Goal: Task Accomplishment & Management: Use online tool/utility

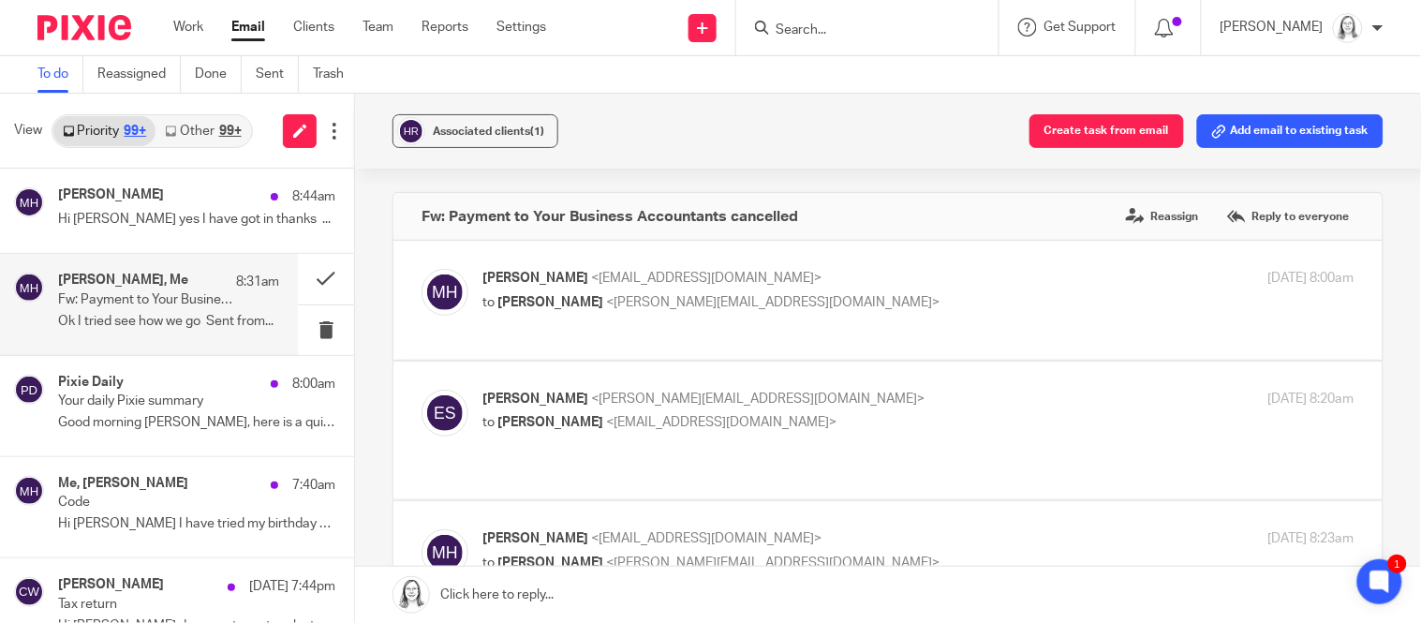
click at [1266, 135] on button "Add email to existing task" at bounding box center [1290, 131] width 186 height 34
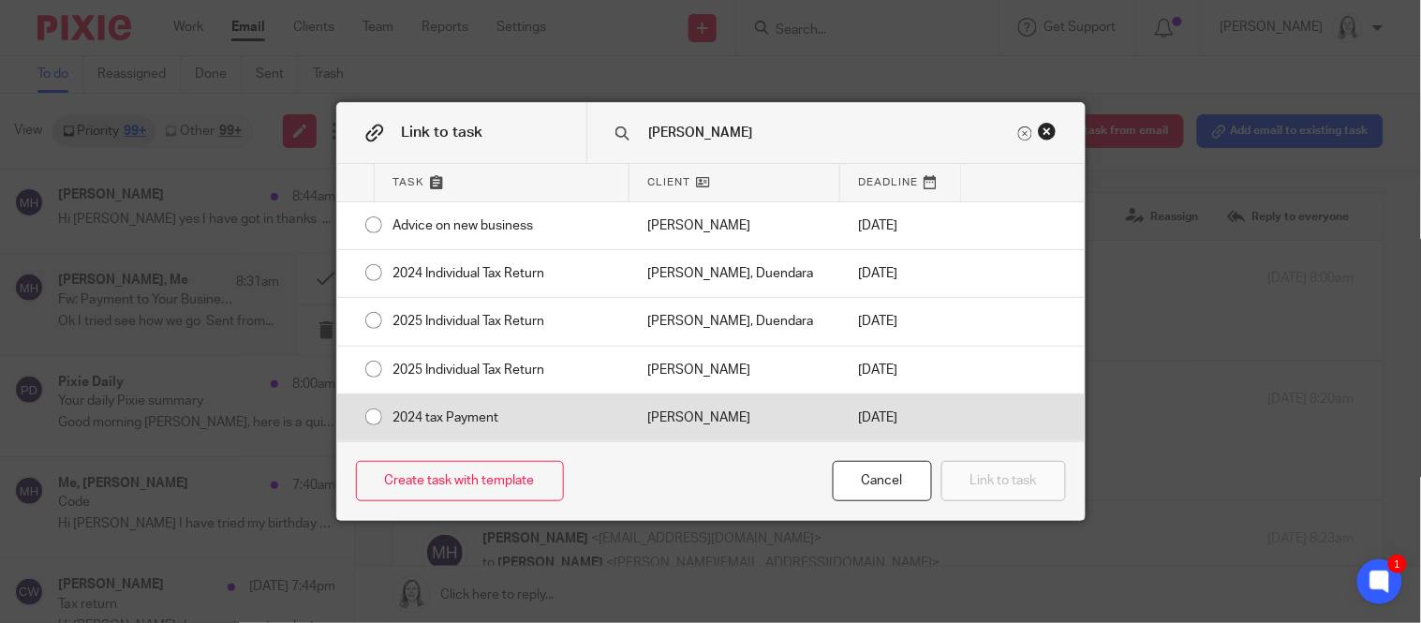
type input "hughes"
click at [370, 421] on input "radio" at bounding box center [374, 417] width 36 height 36
radio input "false"
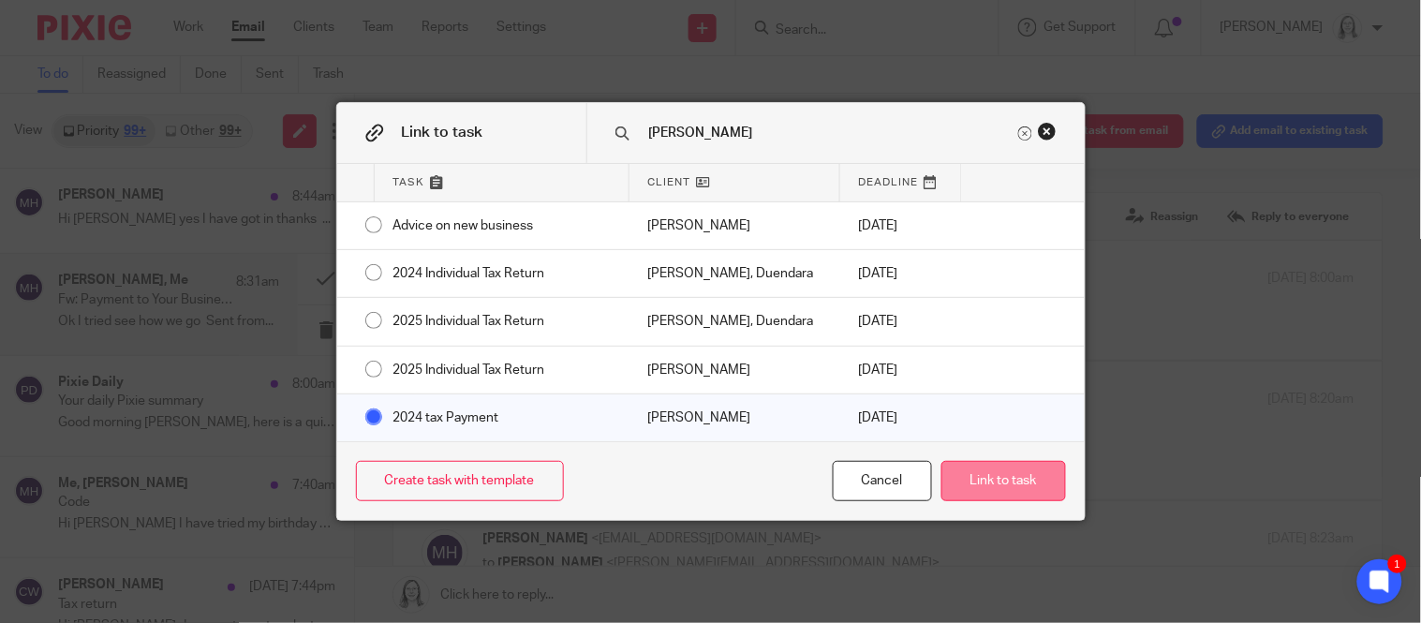
click at [1020, 482] on button "Link to task" at bounding box center [1003, 481] width 125 height 40
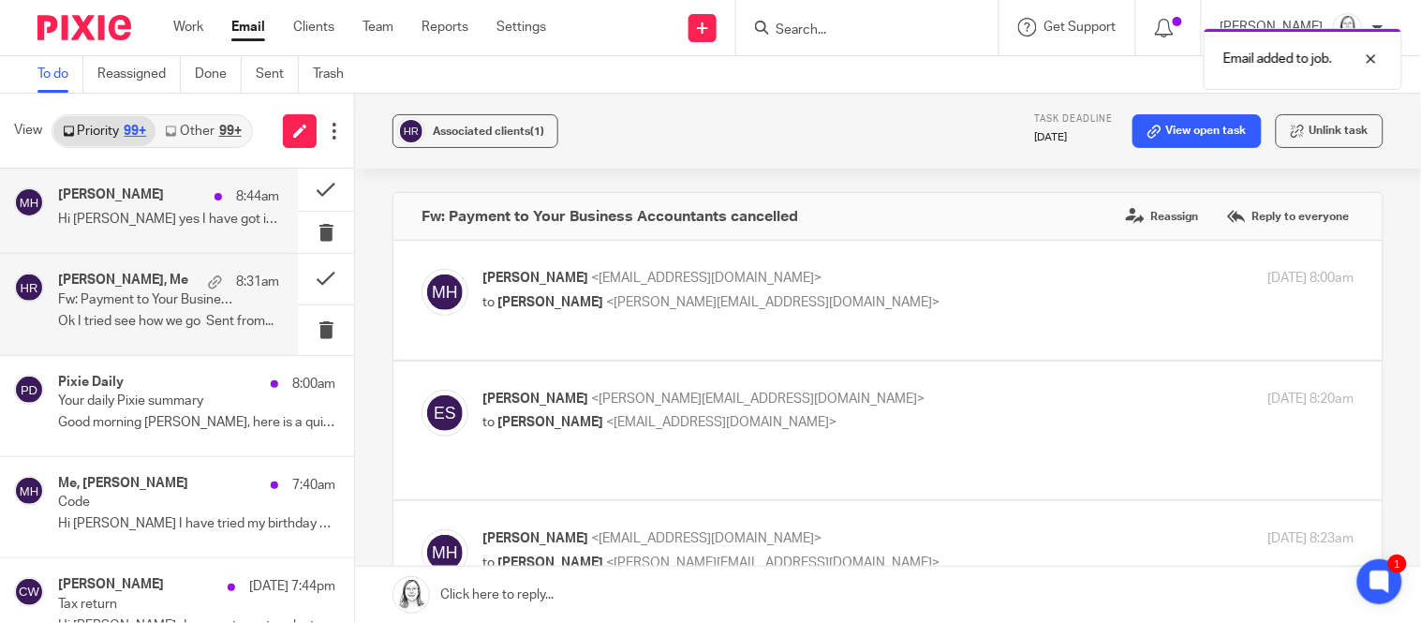
click at [172, 203] on div "Mark Hughes 8:44am" at bounding box center [168, 196] width 221 height 19
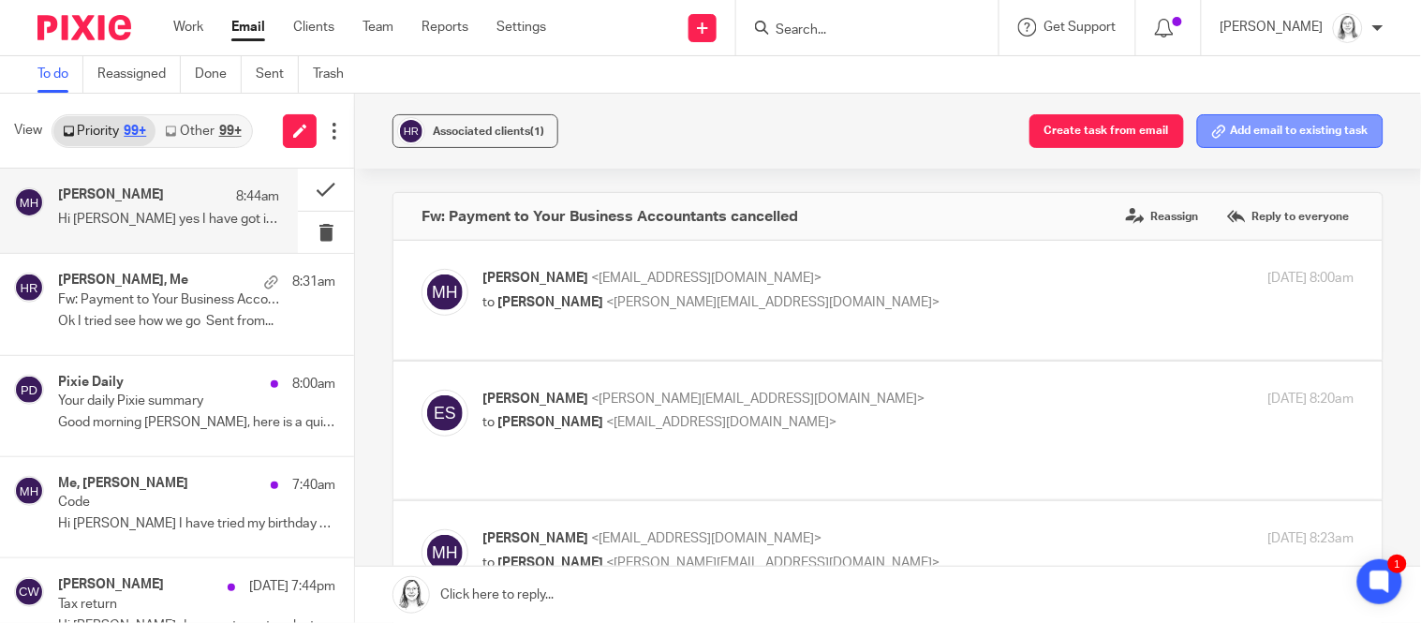
click at [1314, 128] on button "Add email to existing task" at bounding box center [1290, 131] width 186 height 34
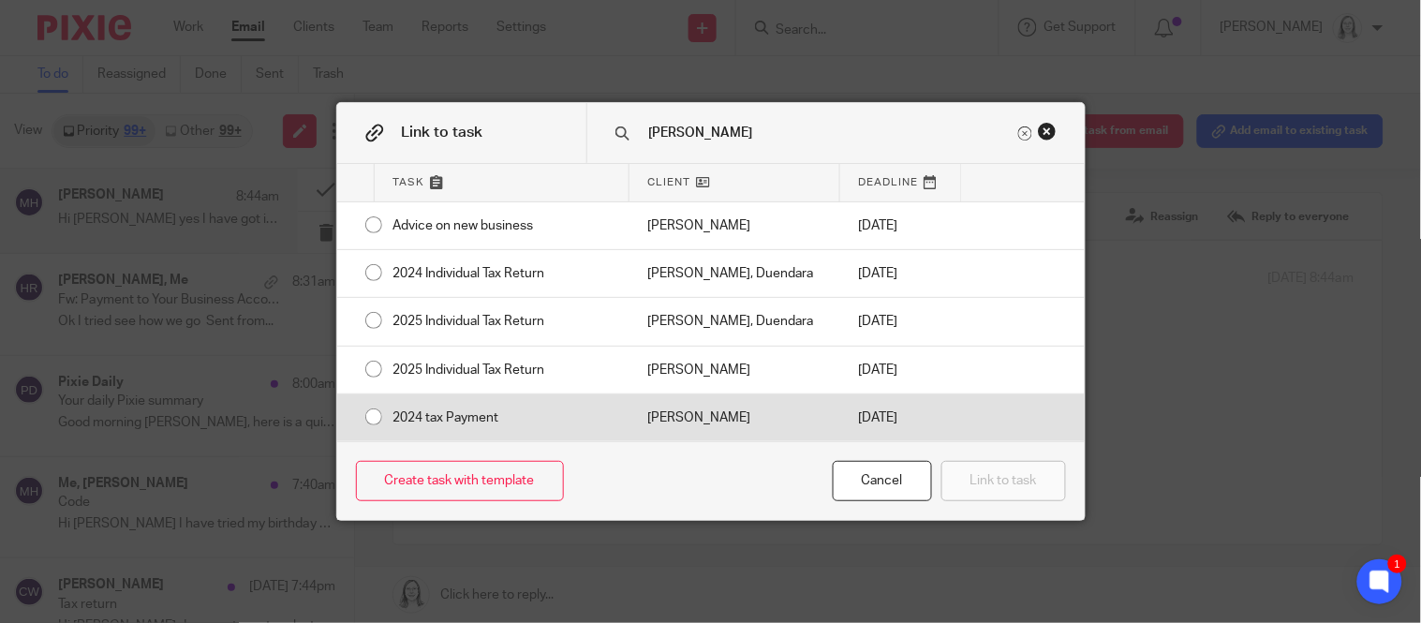
type input "hughes"
click at [375, 414] on div "2024 tax Payment" at bounding box center [502, 417] width 255 height 47
radio input "true"
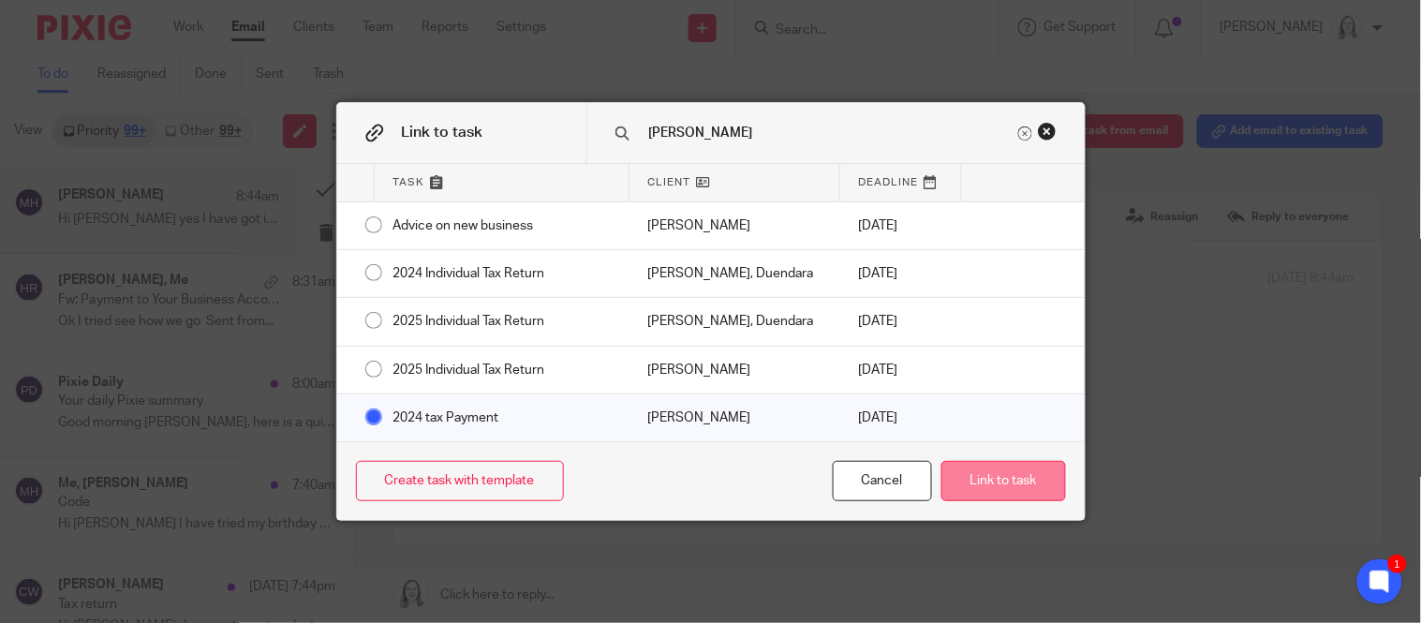
click at [1025, 479] on button "Link to task" at bounding box center [1003, 481] width 125 height 40
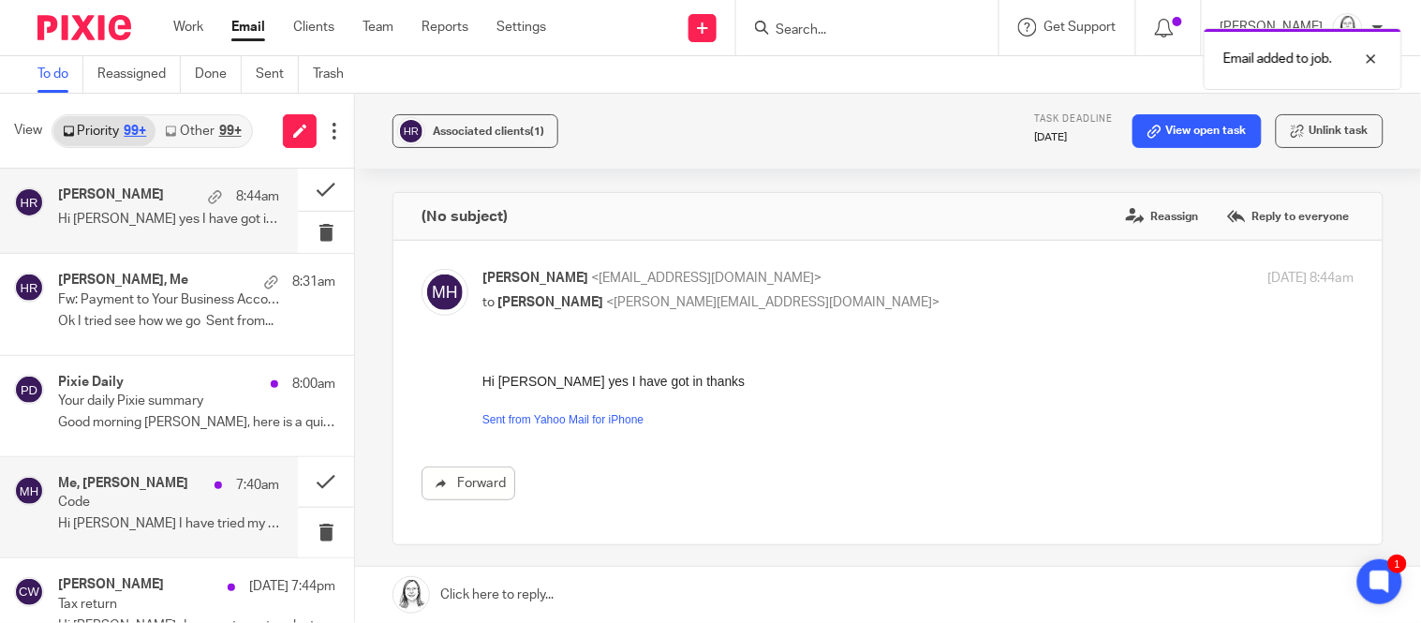
click at [244, 493] on p "7:40am" at bounding box center [257, 485] width 43 height 19
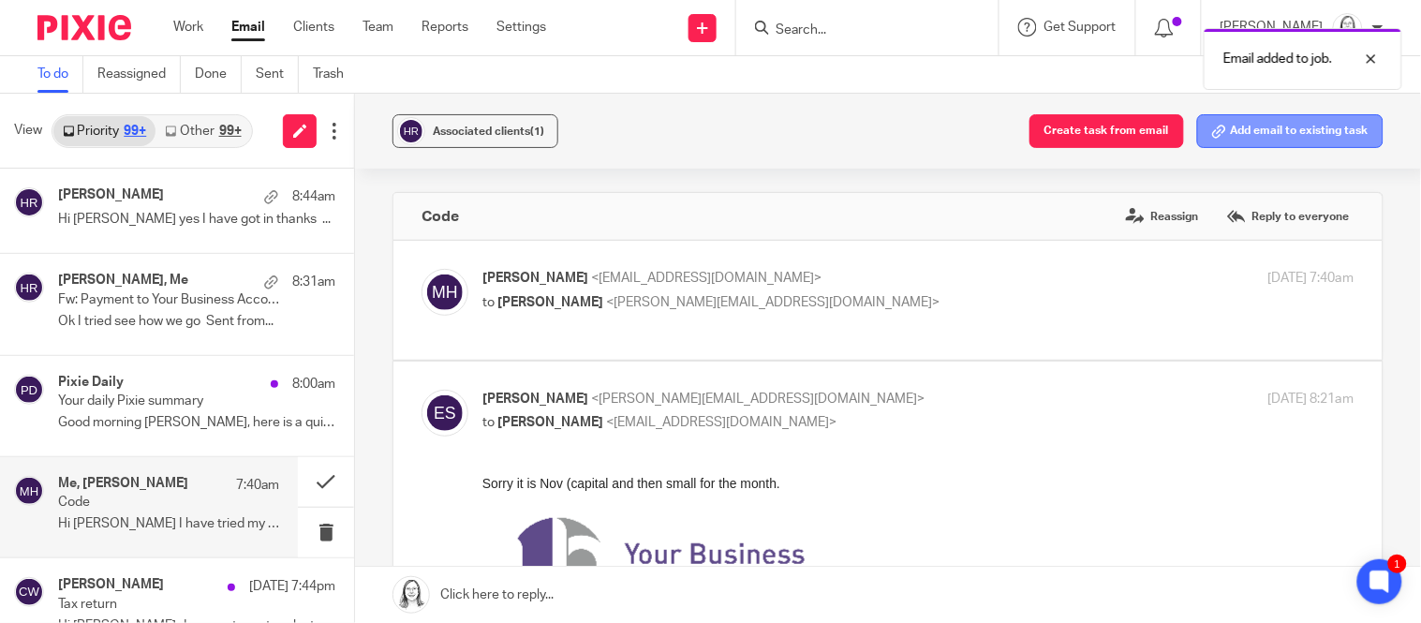
click at [1309, 125] on button "Add email to existing task" at bounding box center [1290, 131] width 186 height 34
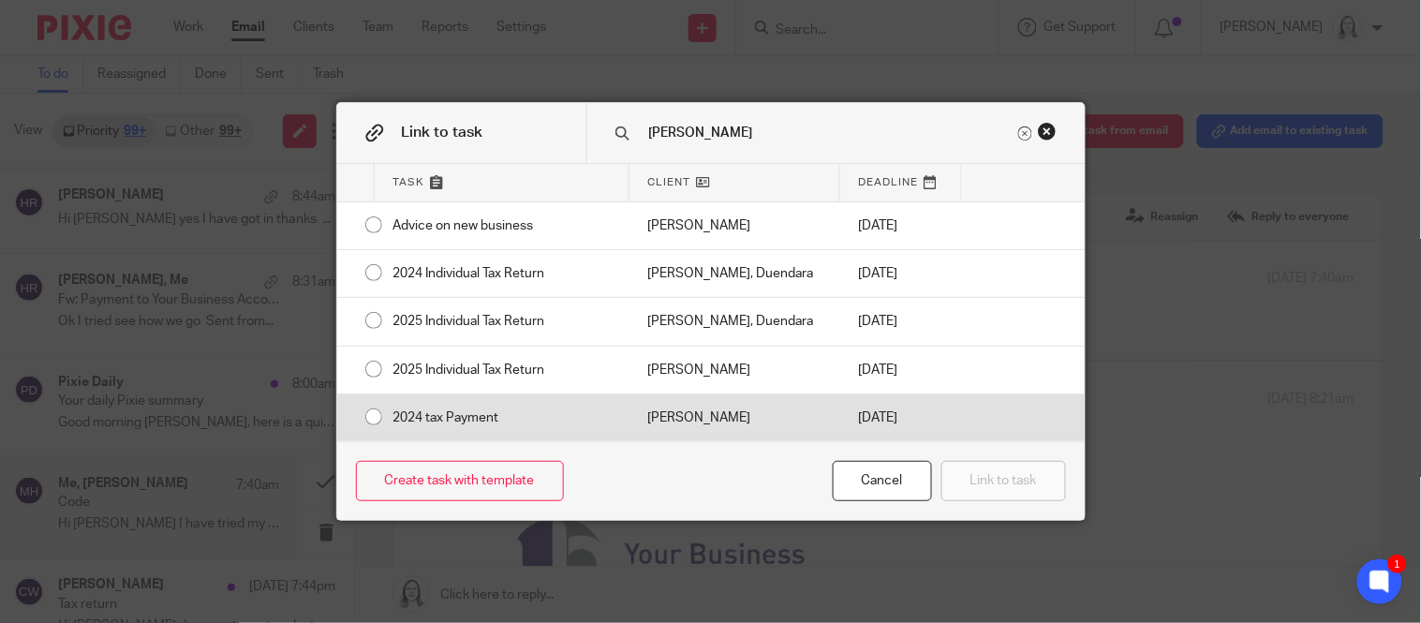
type input "hughes"
click at [362, 417] on input "radio" at bounding box center [374, 417] width 36 height 36
radio input "false"
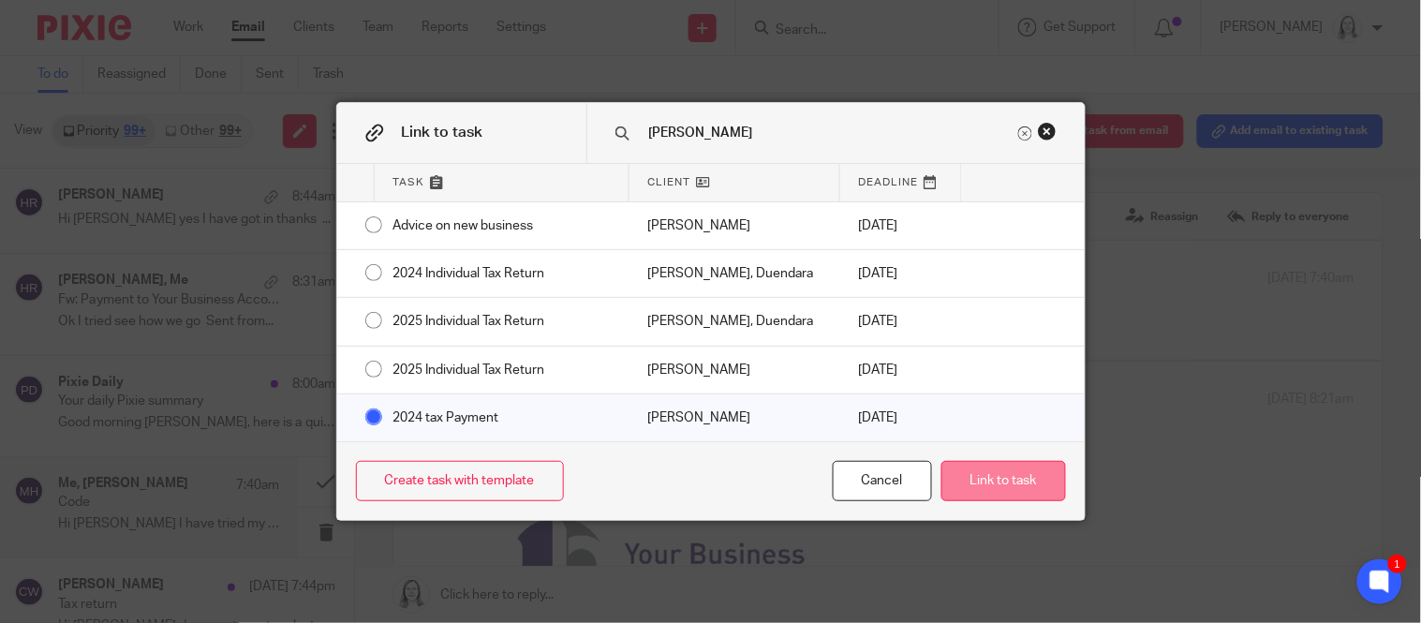
click at [977, 484] on button "Link to task" at bounding box center [1003, 481] width 125 height 40
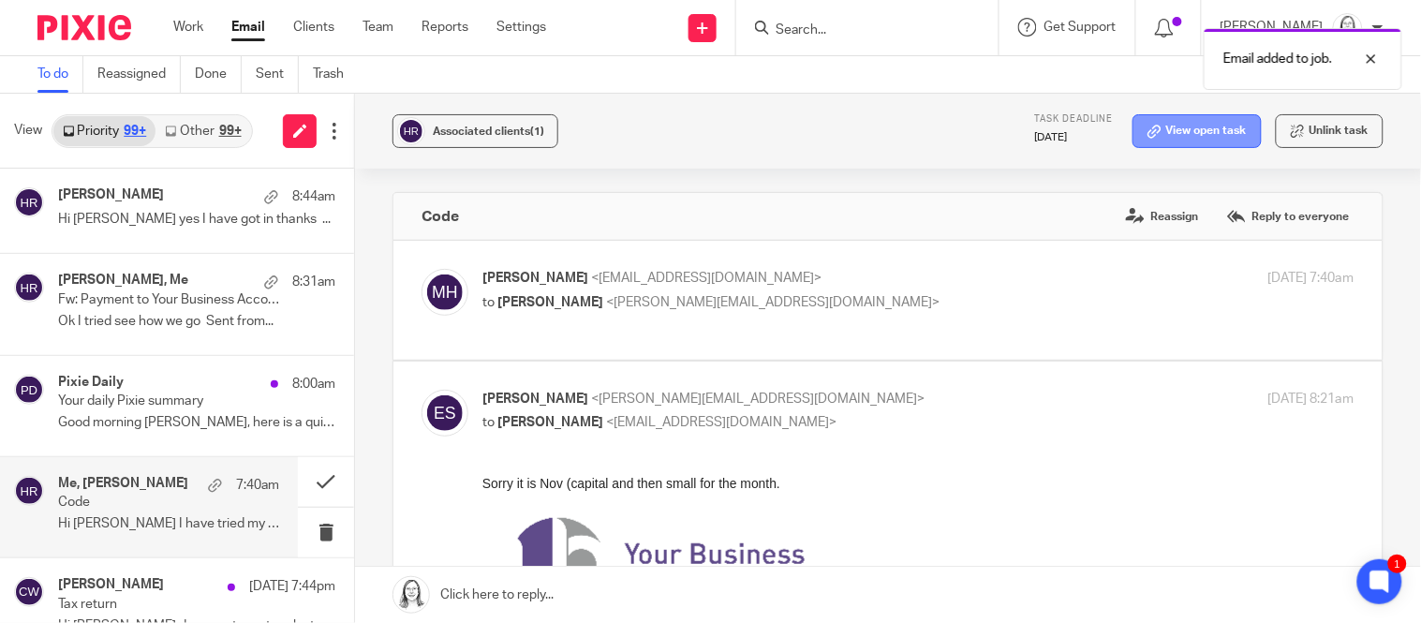
click at [1205, 132] on link "View open task" at bounding box center [1196, 131] width 129 height 34
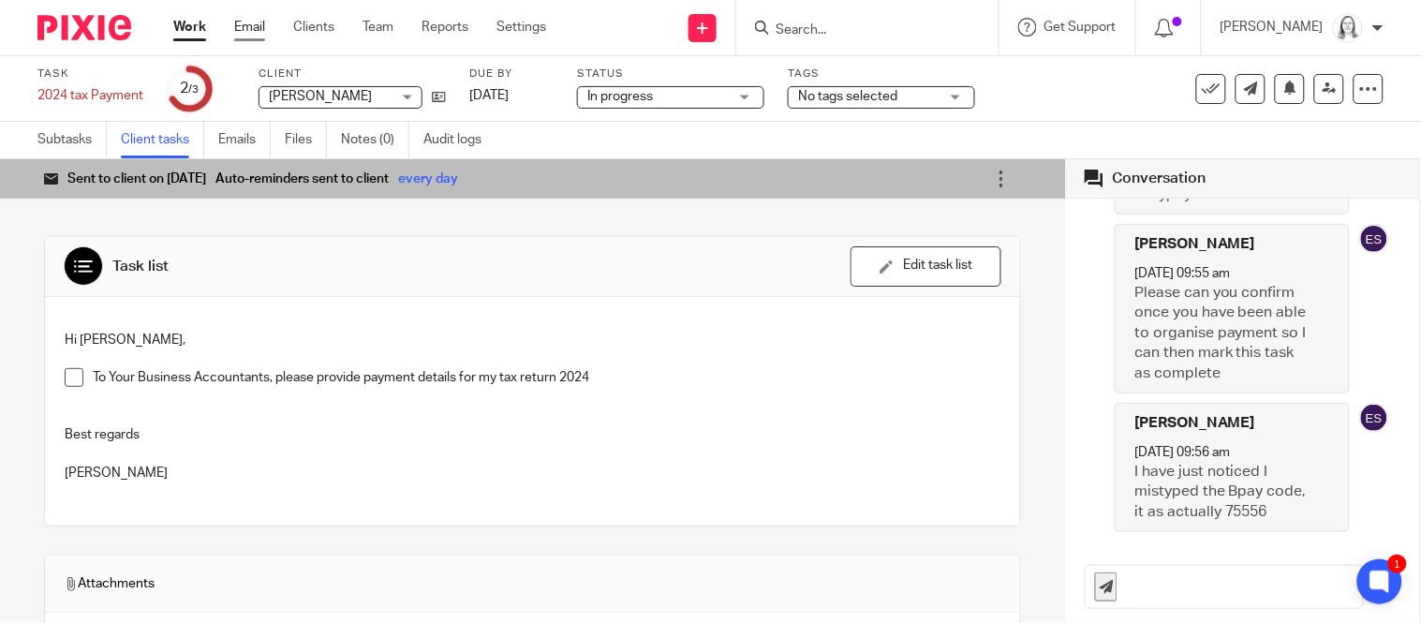
click at [249, 34] on link "Email" at bounding box center [249, 27] width 31 height 19
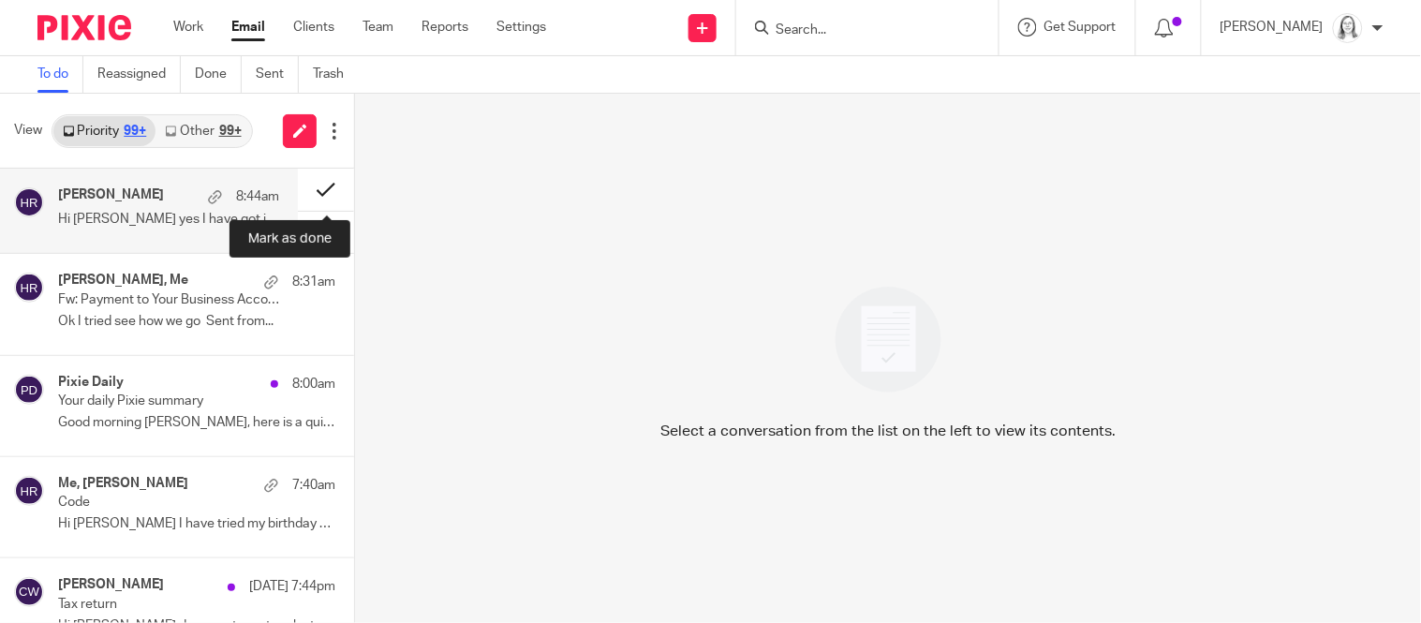
click at [327, 192] on button at bounding box center [326, 190] width 56 height 42
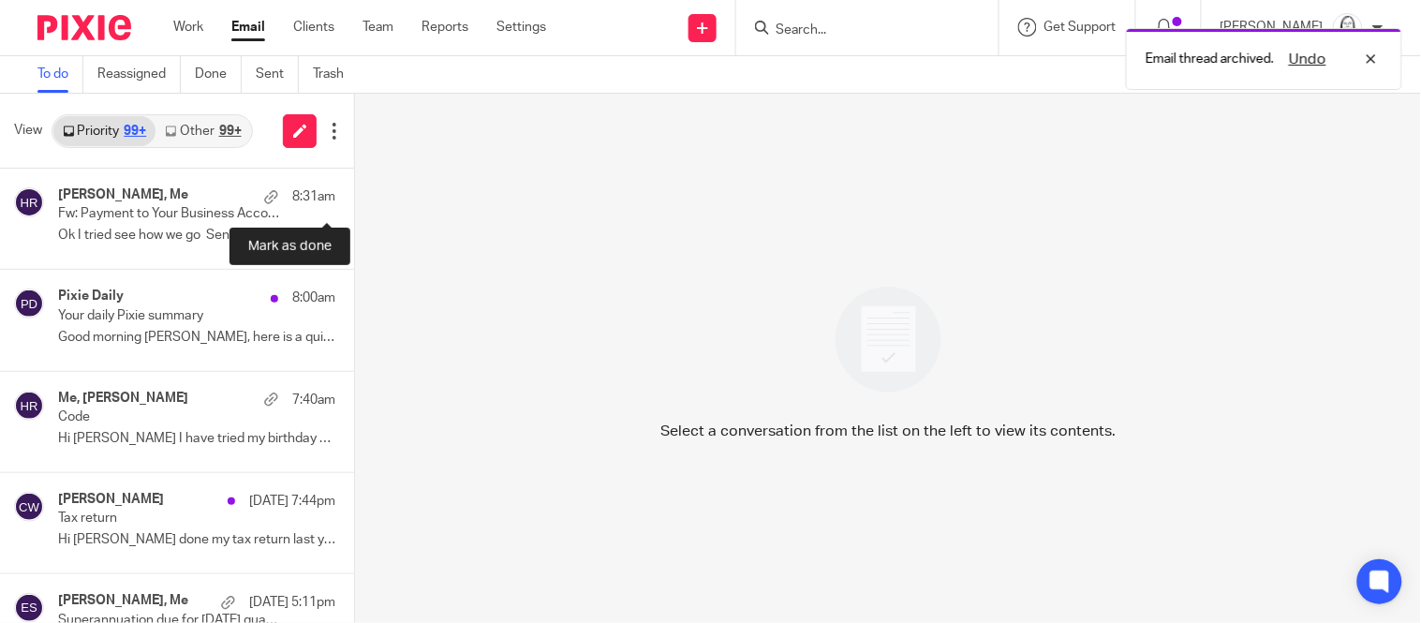
click at [354, 192] on button at bounding box center [361, 194] width 15 height 50
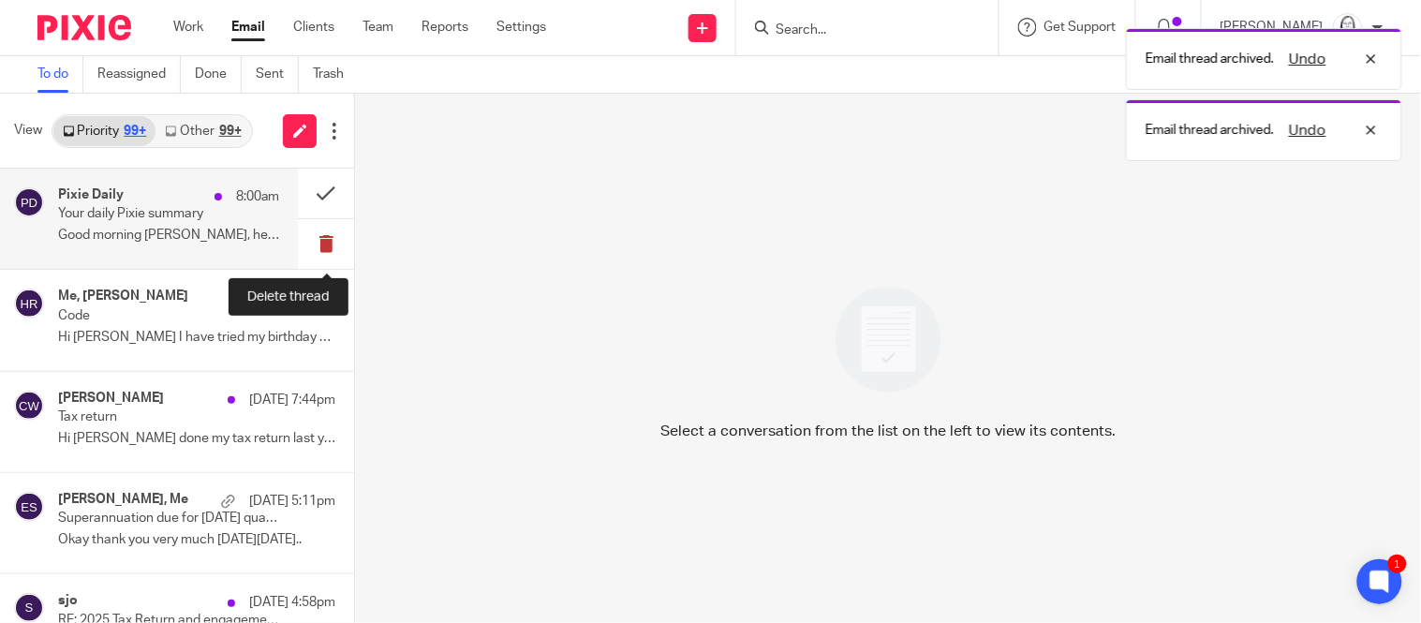
click at [325, 240] on button at bounding box center [326, 244] width 56 height 50
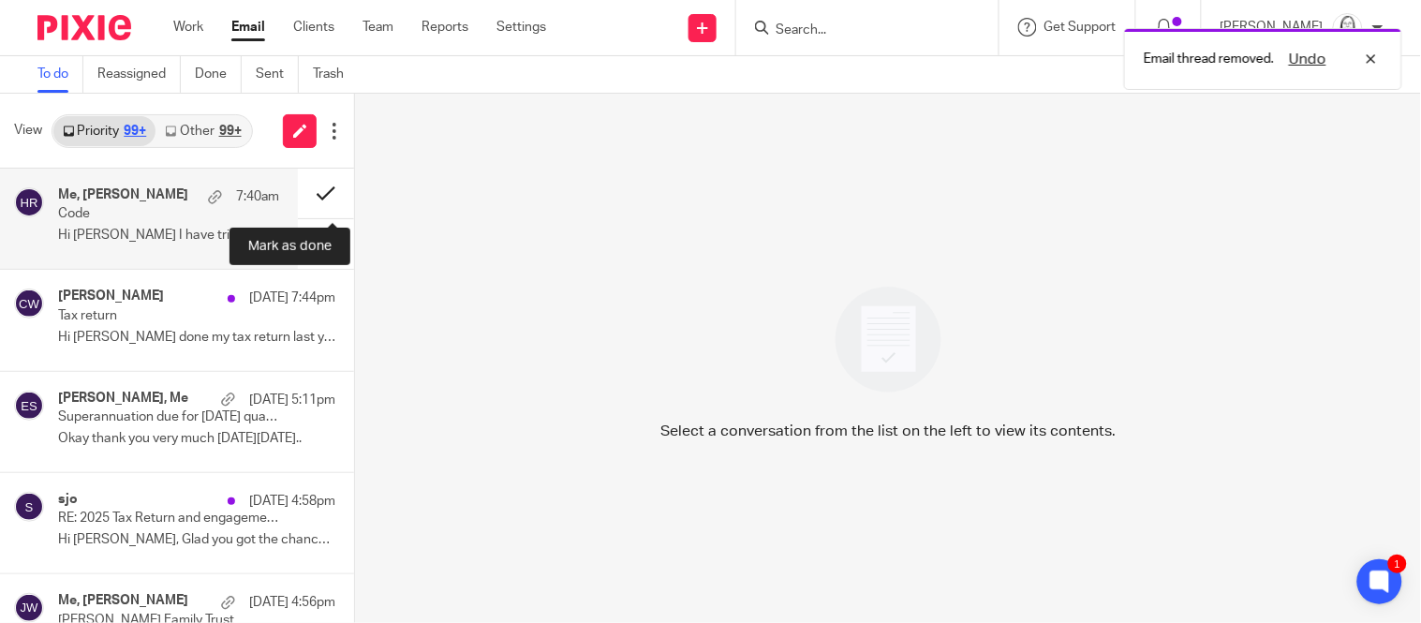
click at [326, 193] on button at bounding box center [326, 194] width 56 height 50
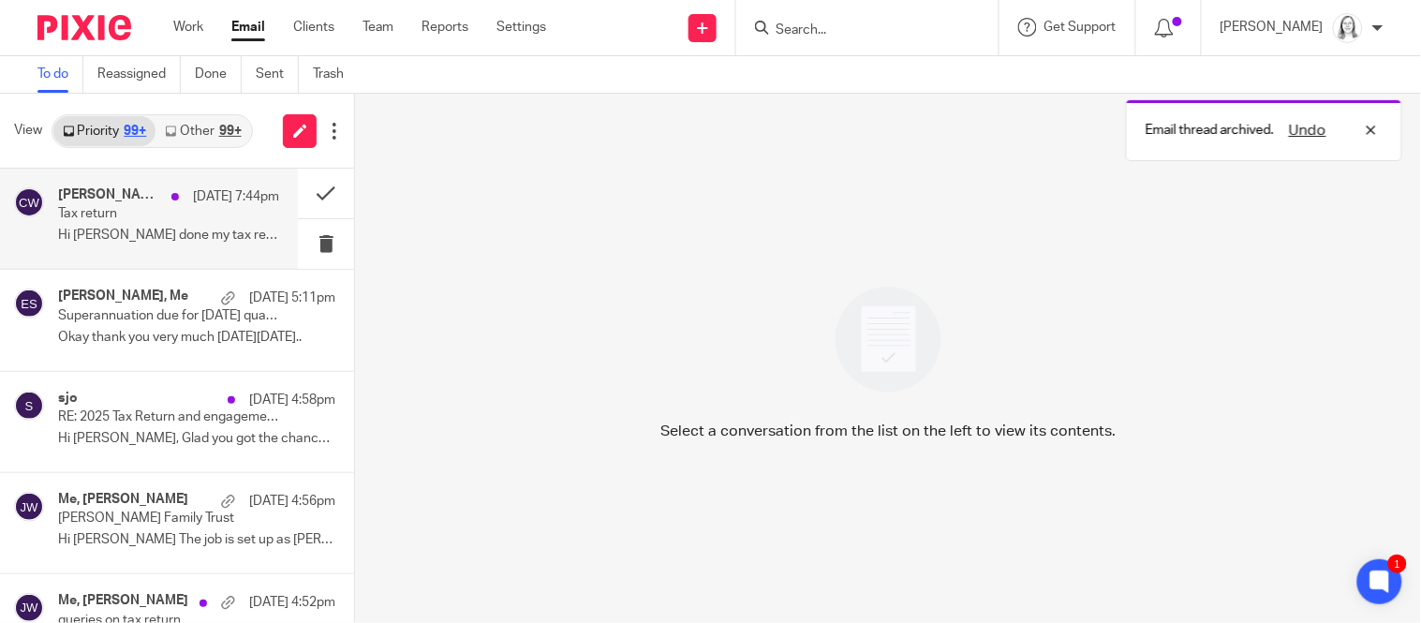
click at [146, 202] on h4 "[PERSON_NAME]" at bounding box center [110, 195] width 104 height 16
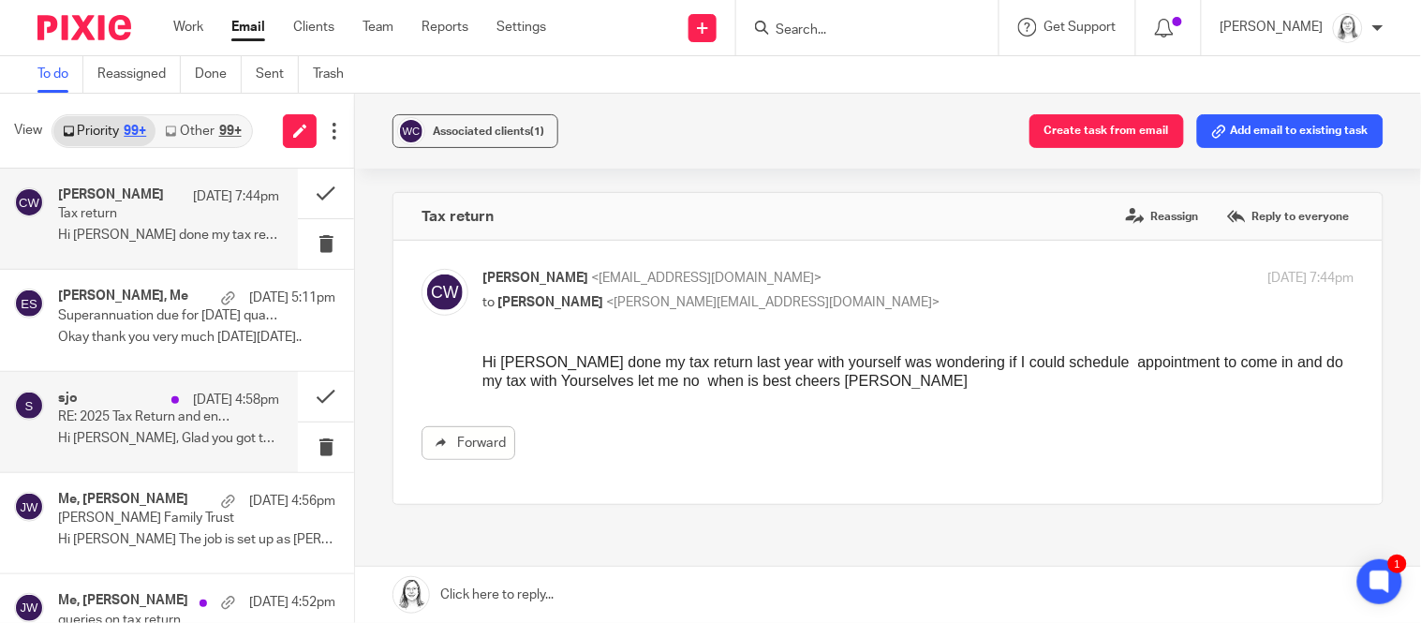
click at [179, 432] on p "Hi [PERSON_NAME], Glad you got the chance to have..." at bounding box center [168, 439] width 221 height 16
